Goal: Find specific page/section: Find specific page/section

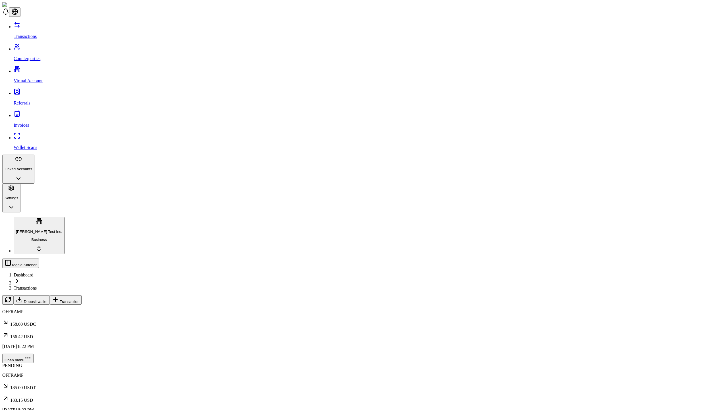
click at [79, 299] on span "Transaction" at bounding box center [70, 301] width 20 height 4
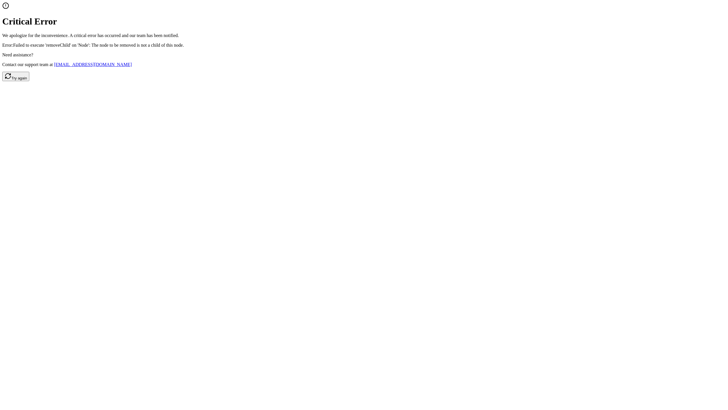
click at [29, 81] on button "Try again" at bounding box center [15, 76] width 27 height 9
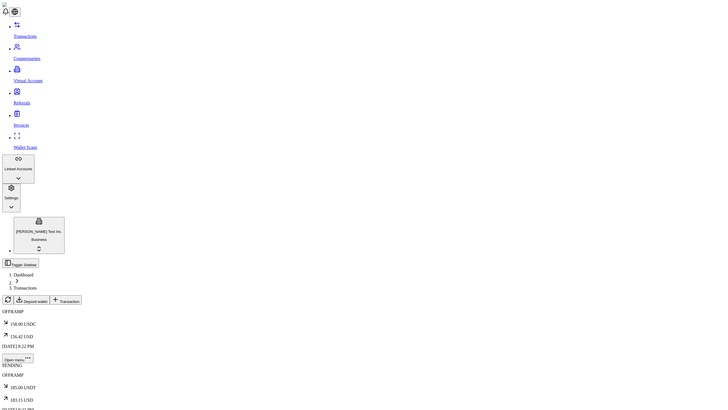
click at [79, 299] on span "Transaction" at bounding box center [70, 301] width 20 height 4
